Goal: Task Accomplishment & Management: Use online tool/utility

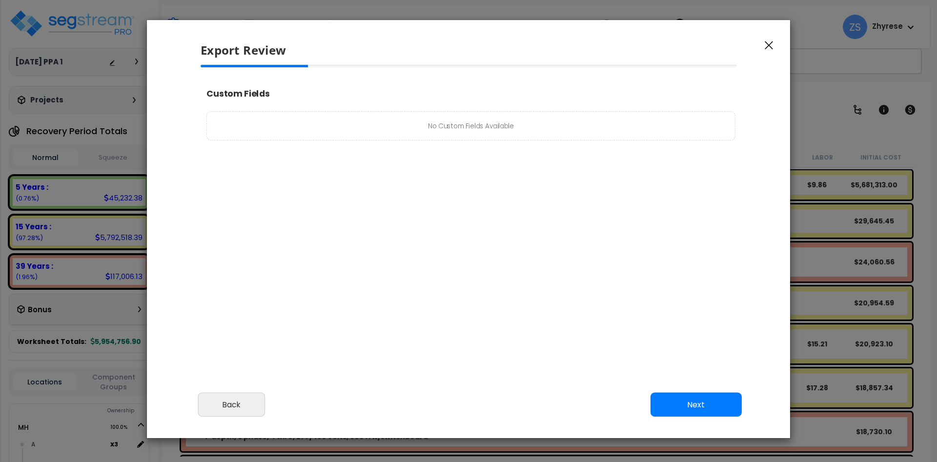
click at [661, 400] on button "Next" at bounding box center [696, 405] width 91 height 24
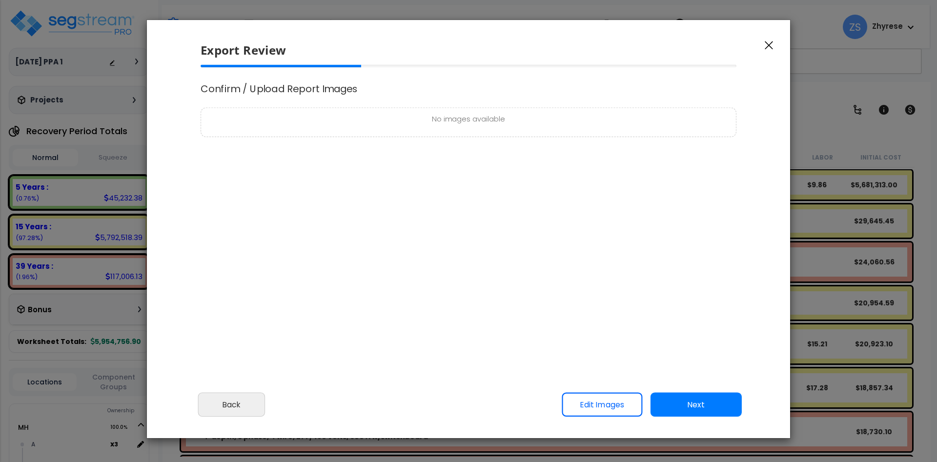
click at [661, 400] on button "Next" at bounding box center [696, 405] width 91 height 24
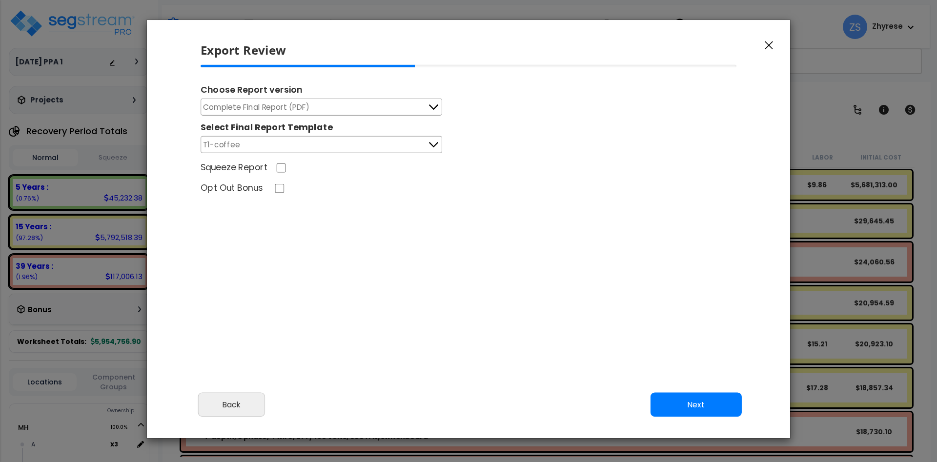
click at [771, 42] on icon "button" at bounding box center [769, 45] width 8 height 9
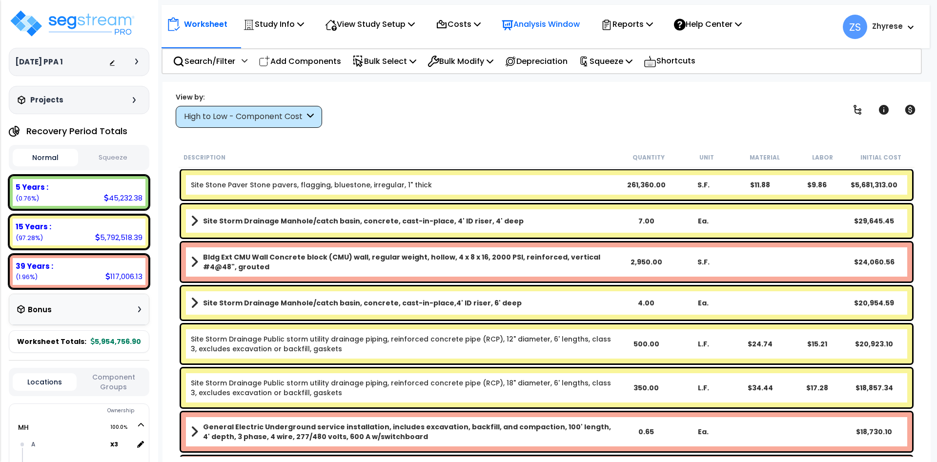
click at [566, 32] on div "Analysis Window" at bounding box center [541, 24] width 78 height 23
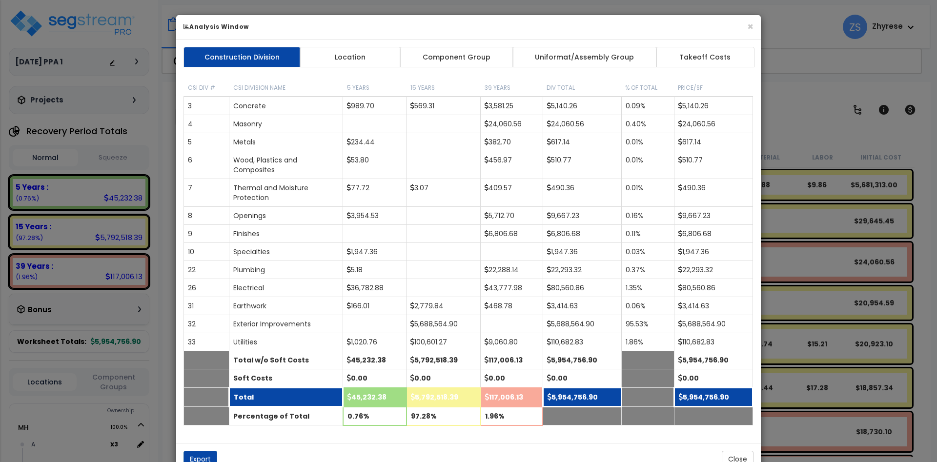
scroll to position [28, 0]
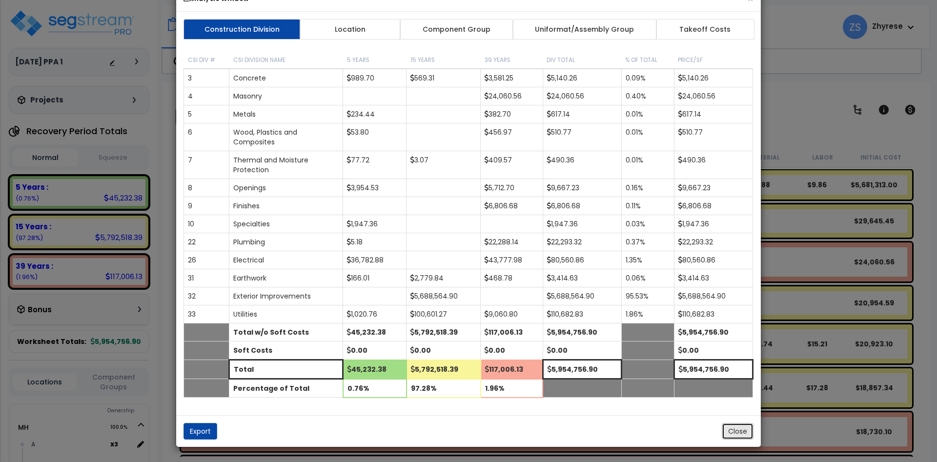
click at [742, 432] on button "Close" at bounding box center [738, 431] width 32 height 17
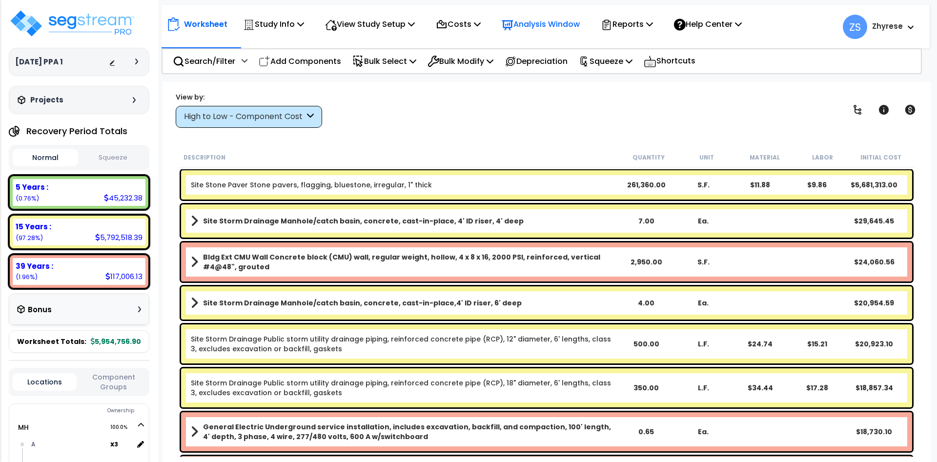
click at [559, 27] on p "Analysis Window" at bounding box center [541, 24] width 78 height 13
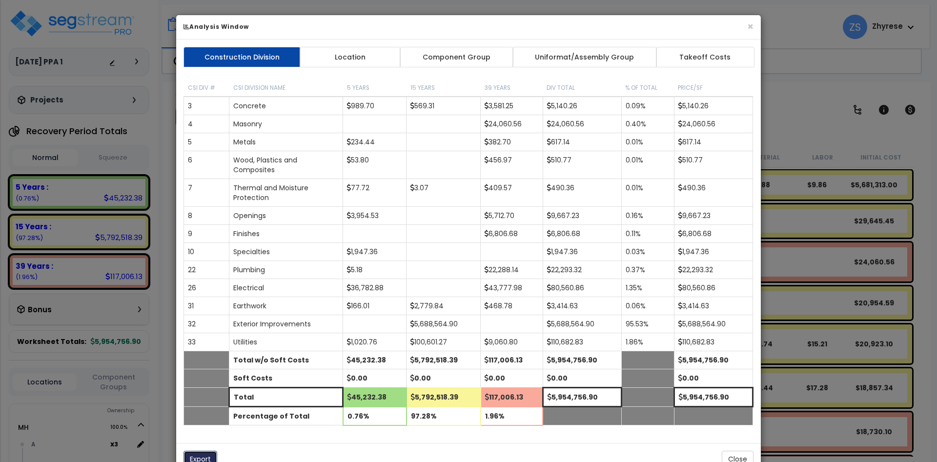
click at [191, 461] on button "Export" at bounding box center [201, 459] width 34 height 17
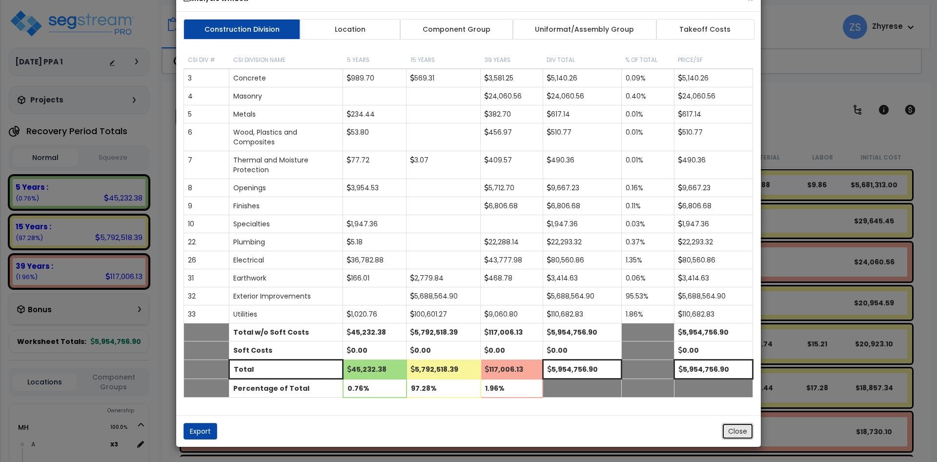
click at [749, 430] on button "Close" at bounding box center [738, 431] width 32 height 17
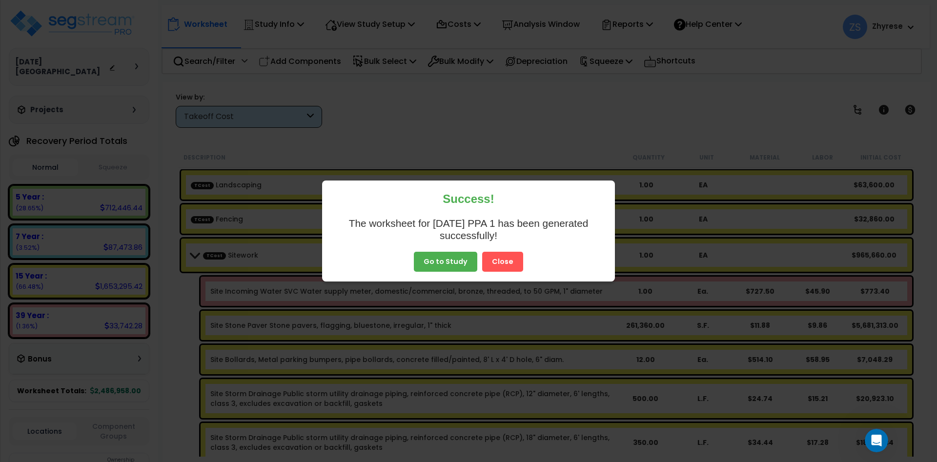
scroll to position [43, 0]
